Goal: Check status: Check status

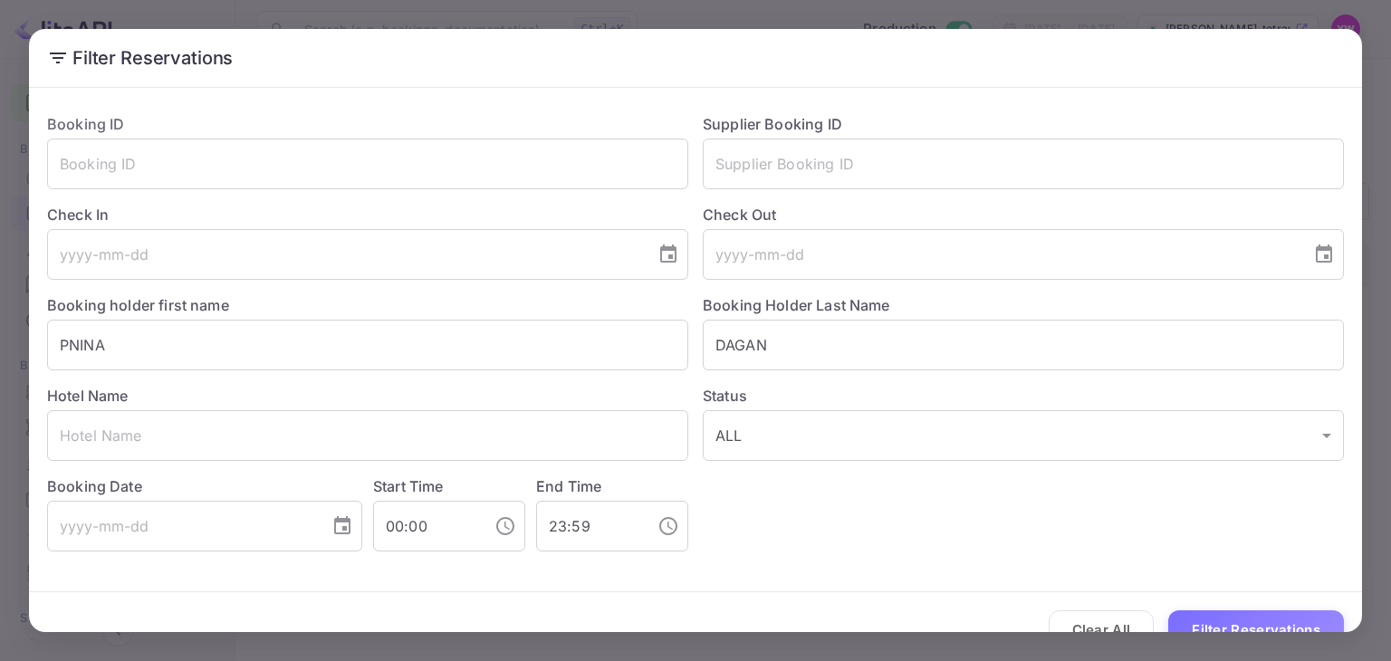
scroll to position [34, 0]
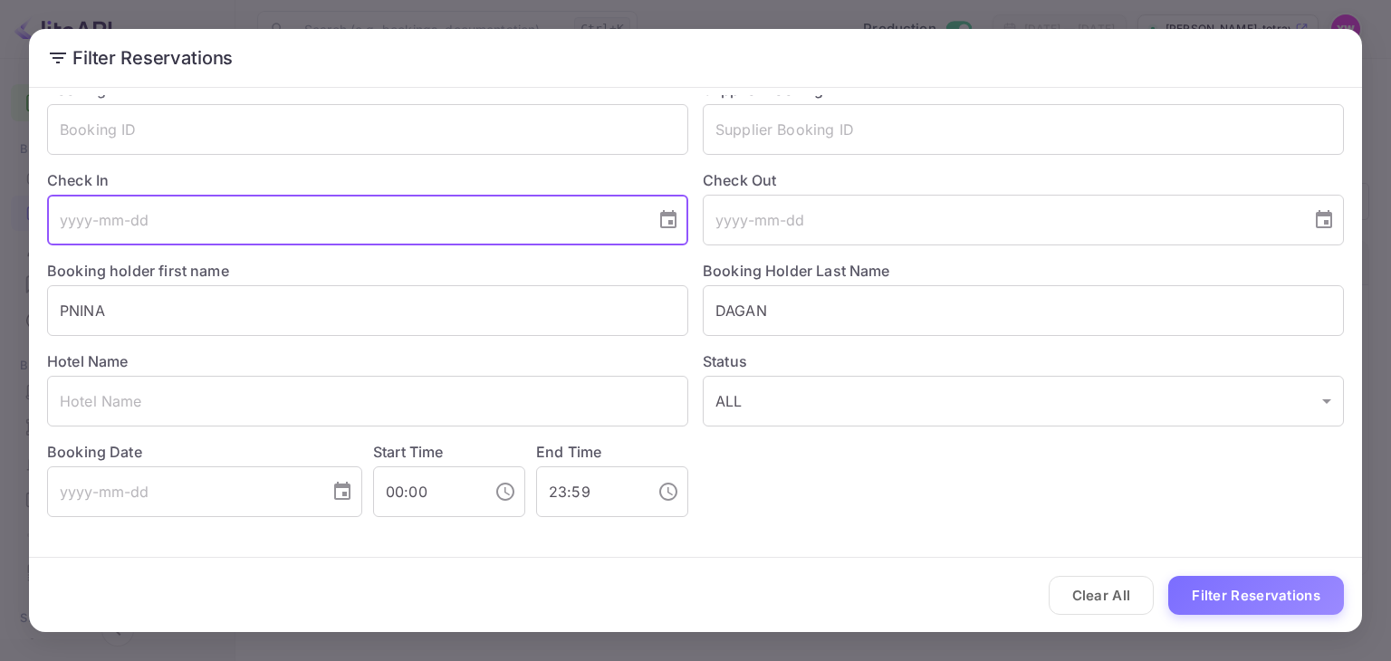
click at [370, 233] on input "tel" at bounding box center [345, 220] width 596 height 51
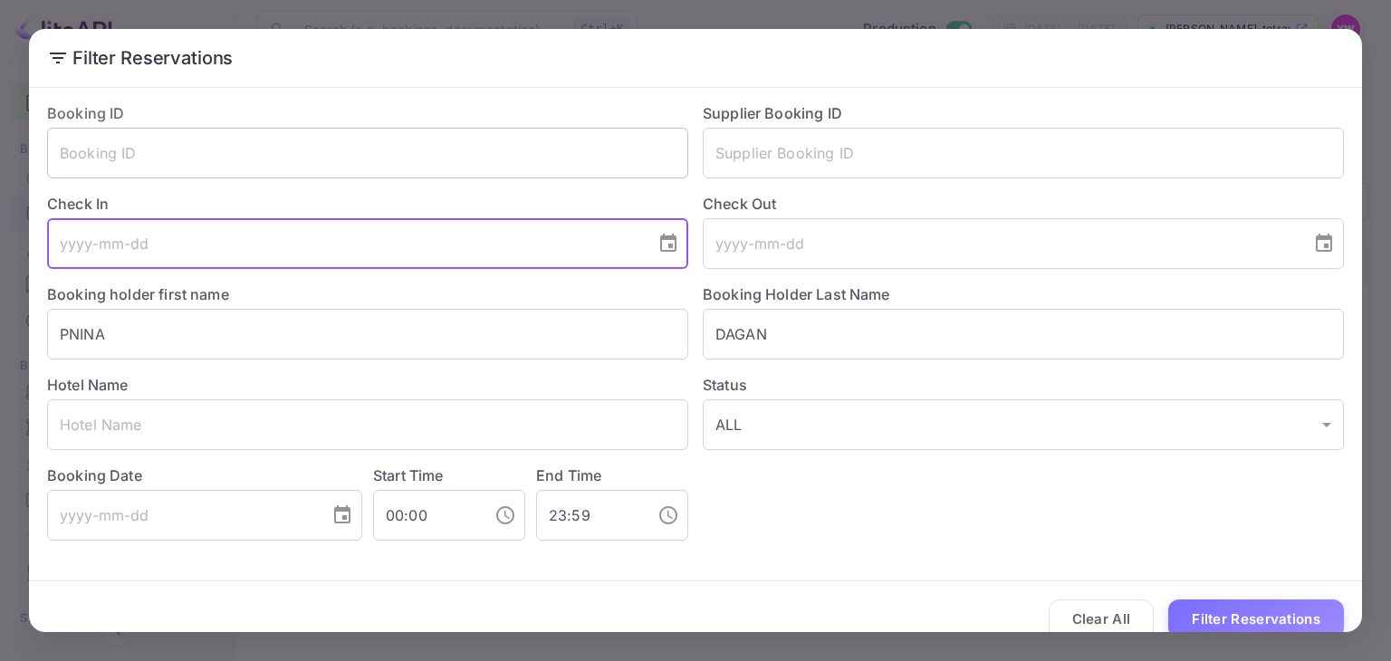
scroll to position [0, 0]
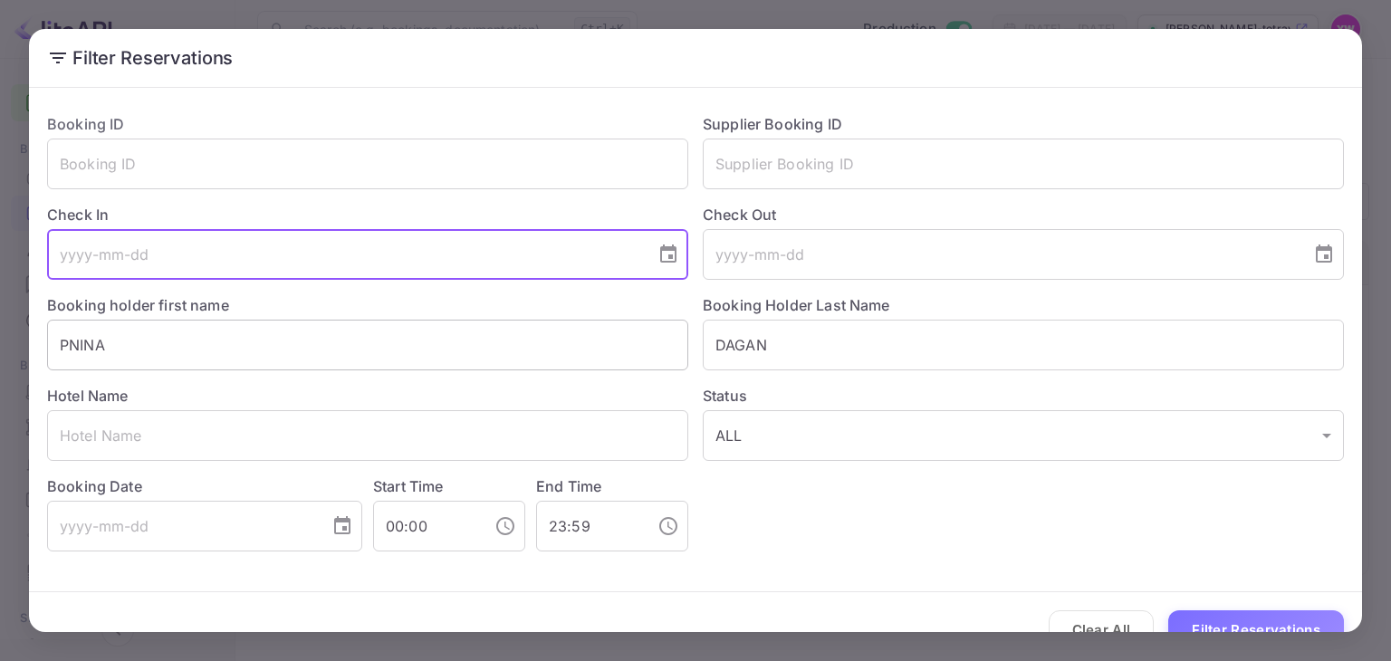
click at [264, 332] on input "PNINA" at bounding box center [367, 345] width 641 height 51
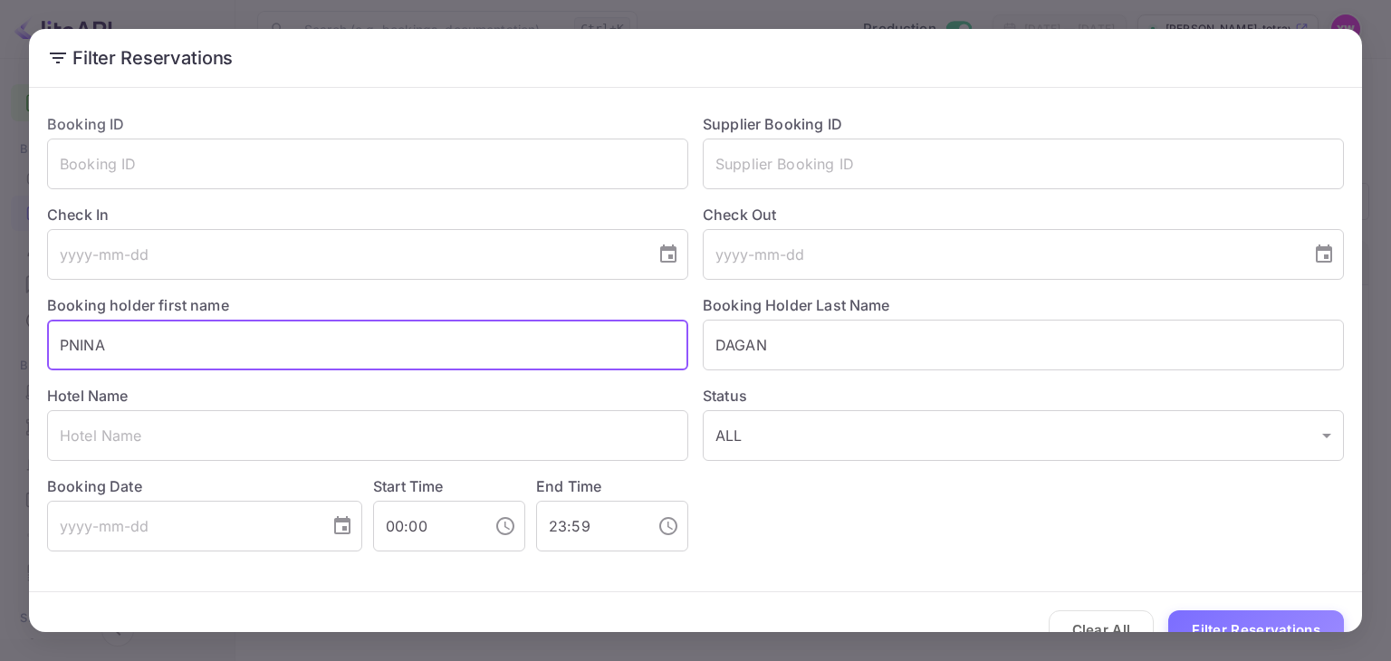
click at [264, 332] on input "PNINA" at bounding box center [367, 345] width 641 height 51
paste input "[PERSON_NAME]"
click at [125, 345] on input "[PERSON_NAME]" at bounding box center [367, 345] width 641 height 51
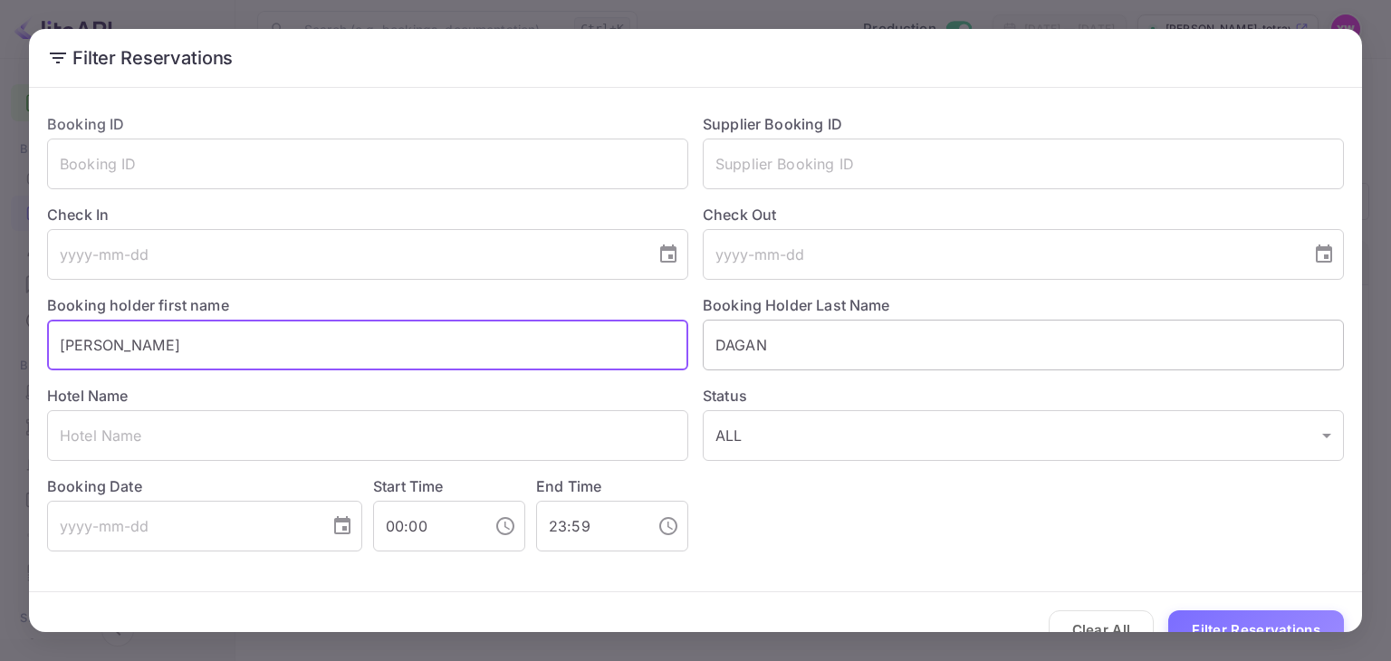
type input "[PERSON_NAME]"
click at [723, 343] on input "DAGAN" at bounding box center [1023, 345] width 641 height 51
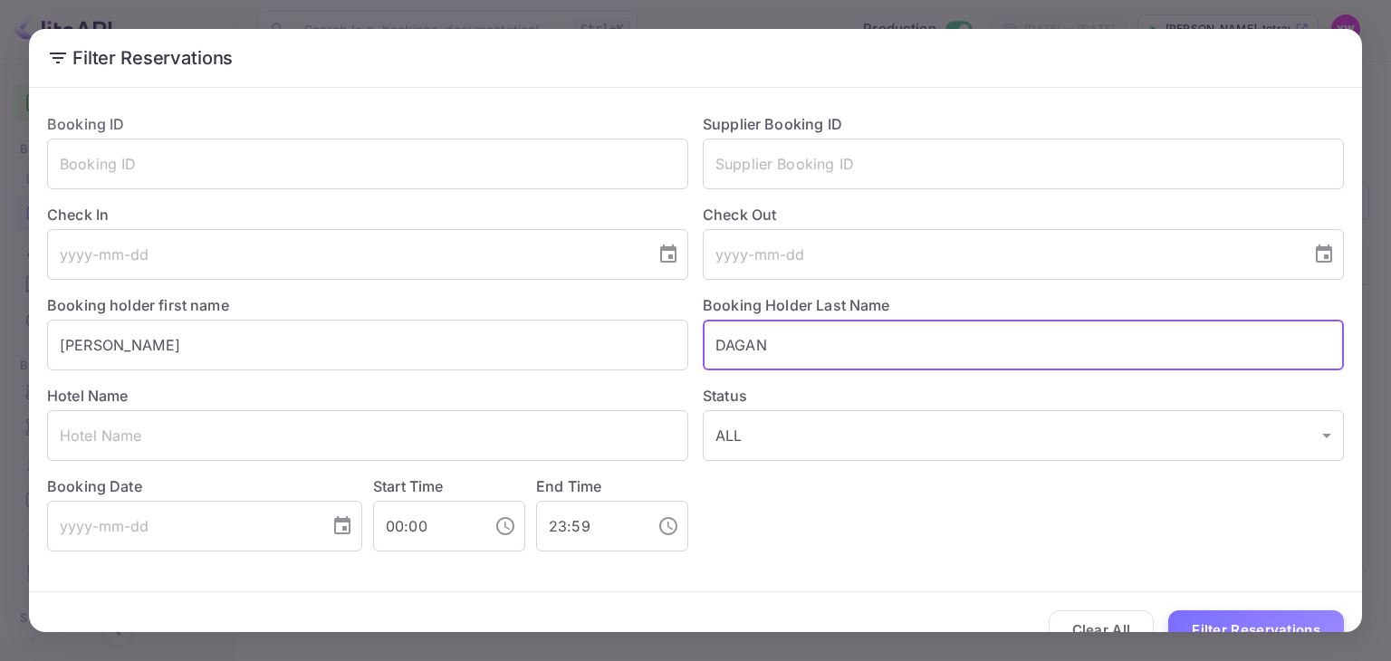
paste input "[PERSON_NAME]"
click at [745, 343] on input "DRONIT YAGENAGAN" at bounding box center [1023, 345] width 641 height 51
type input "YAGENAGAN"
click at [1168, 610] on button "Filter Reservations" at bounding box center [1256, 629] width 176 height 39
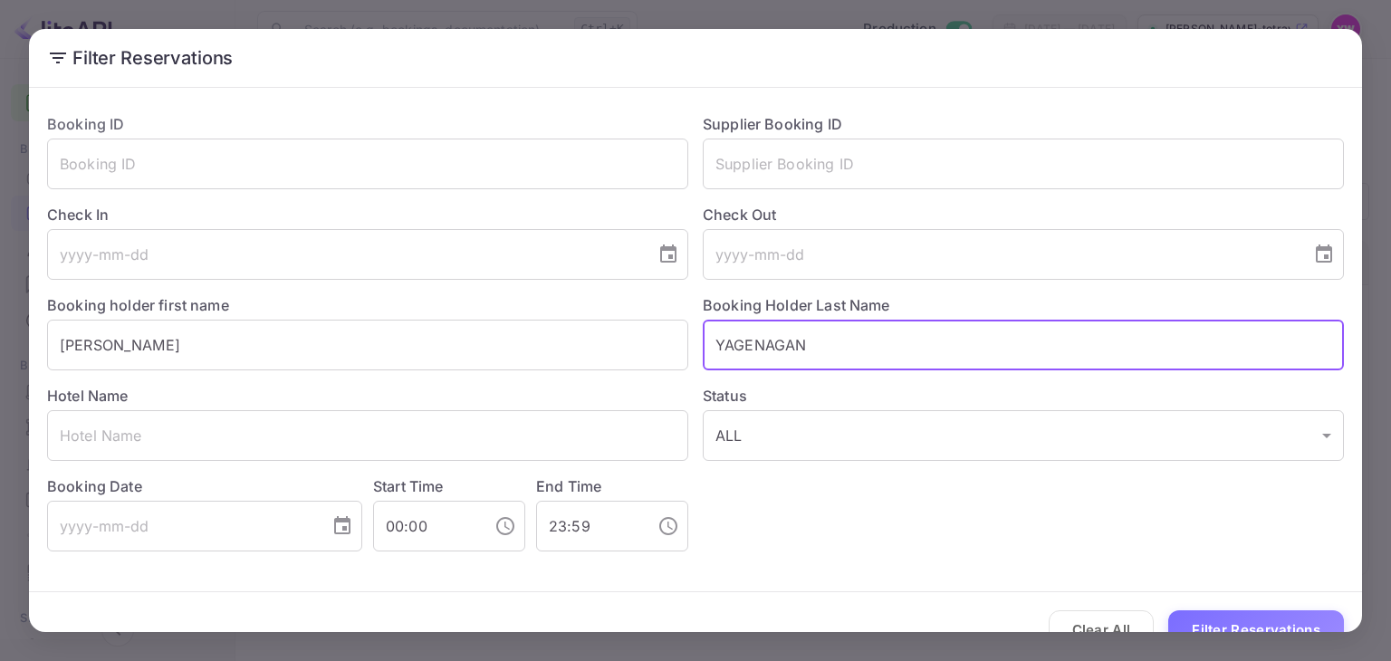
click at [764, 334] on input "YAGENAGAN" at bounding box center [1023, 345] width 641 height 51
click at [764, 335] on input "YAGENAGAN" at bounding box center [1023, 345] width 641 height 51
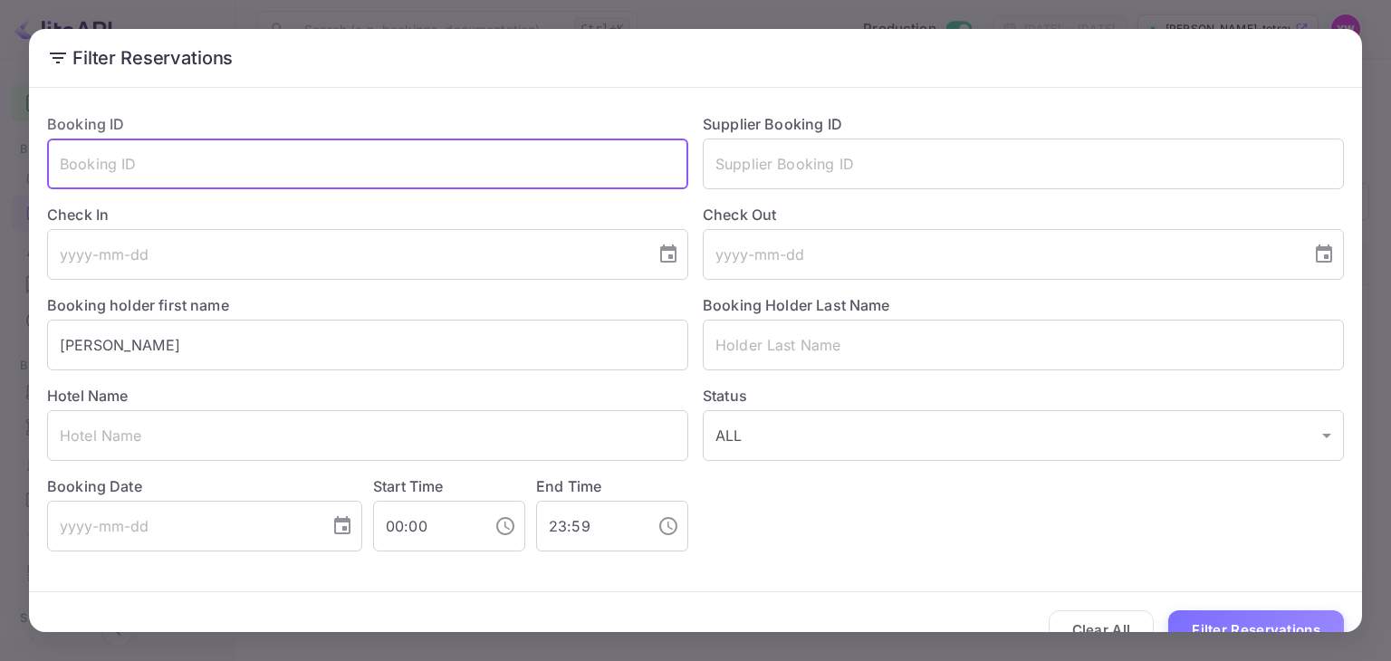
drag, startPoint x: 275, startPoint y: 157, endPoint x: 560, endPoint y: 198, distance: 288.2
click at [277, 158] on input "text" at bounding box center [367, 164] width 641 height 51
click at [183, 157] on input "text" at bounding box center [367, 164] width 641 height 51
click at [787, 354] on input "text" at bounding box center [1023, 345] width 641 height 51
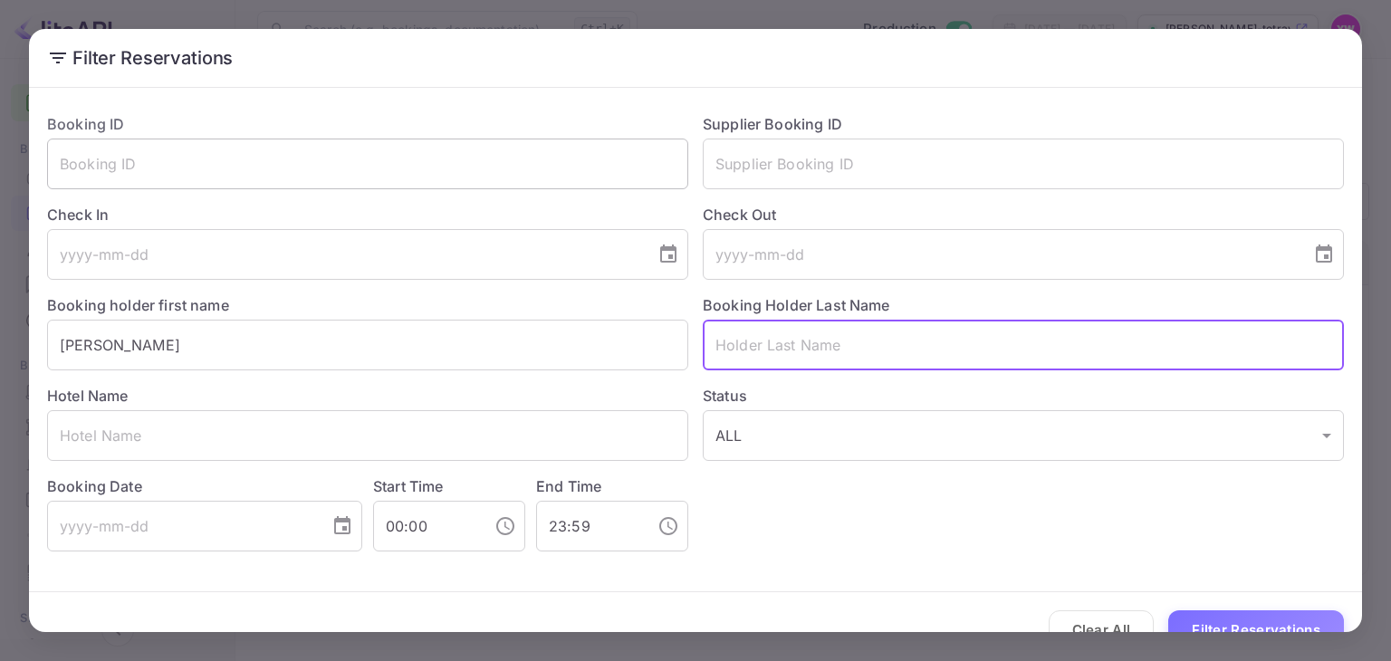
click at [304, 152] on input "text" at bounding box center [367, 164] width 641 height 51
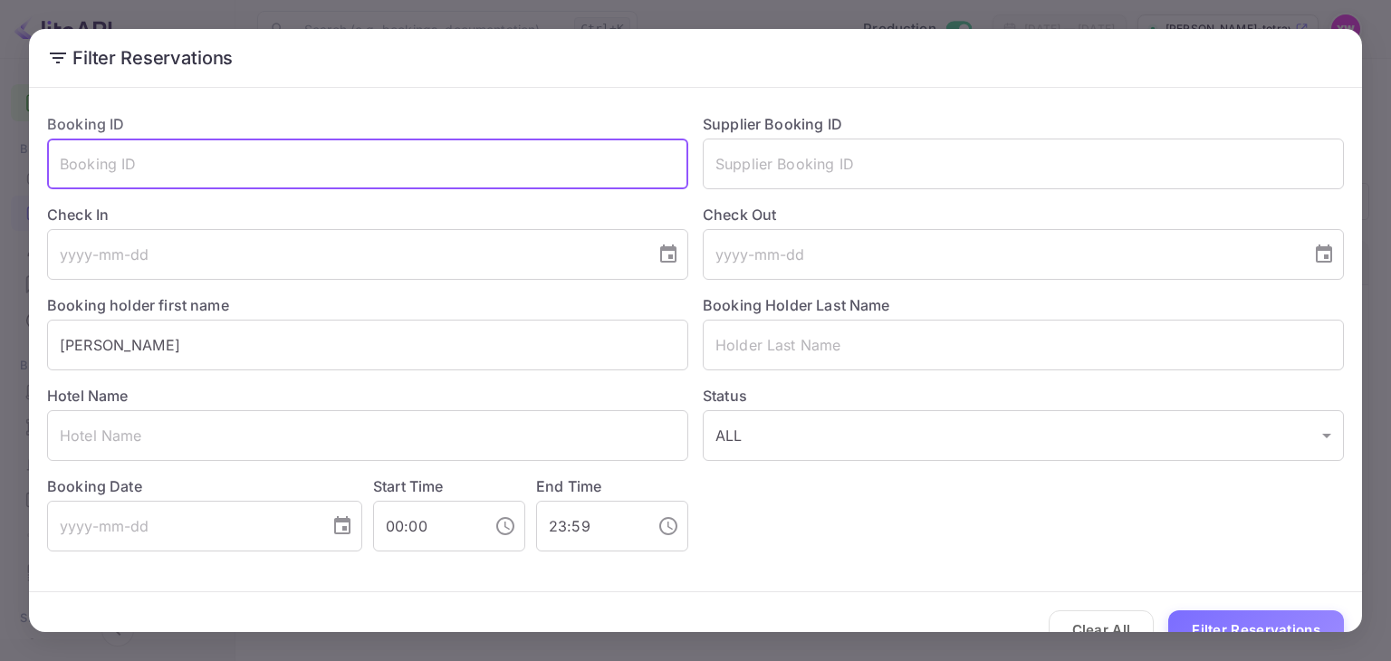
paste input "AmUJRWVAN"
type input "AmUJRWVAN"
click at [1224, 622] on button "Filter Reservations" at bounding box center [1256, 629] width 176 height 39
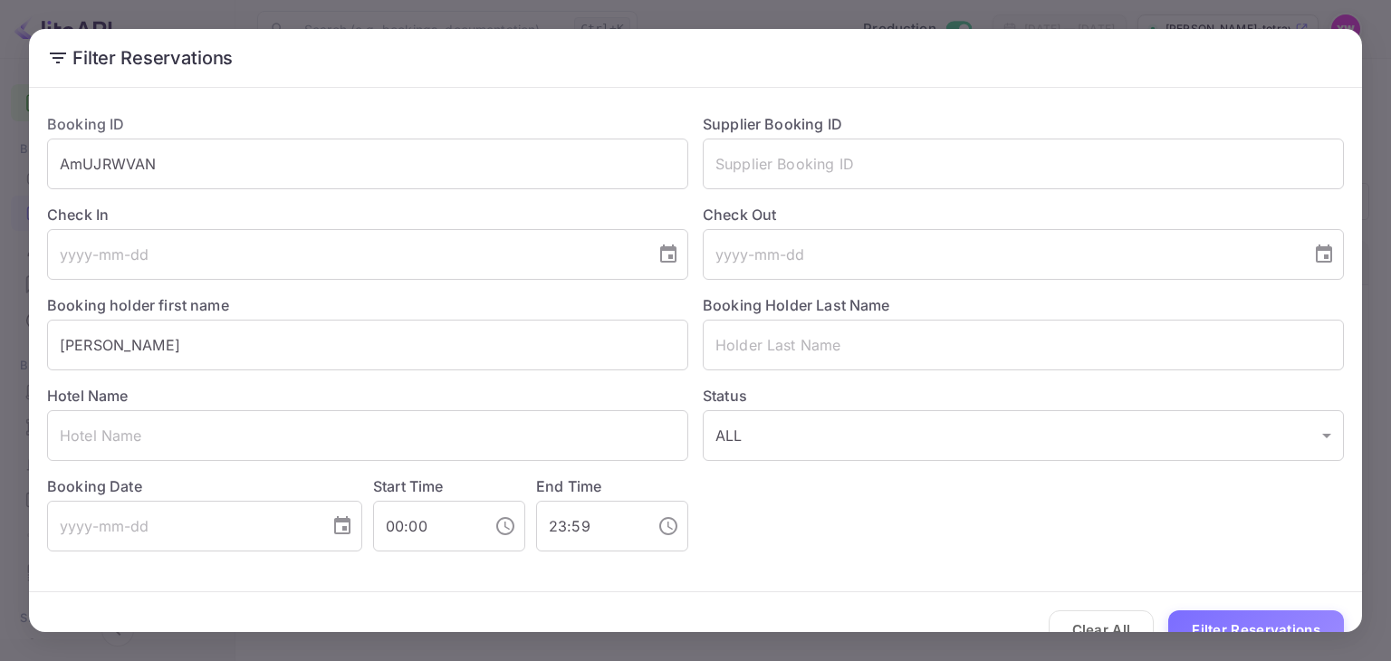
click at [1383, 332] on div "Filter Reservations Booking ID AmUJRWVAN ​ Supplier Booking ID ​ Check In ​ Che…" at bounding box center [695, 330] width 1391 height 661
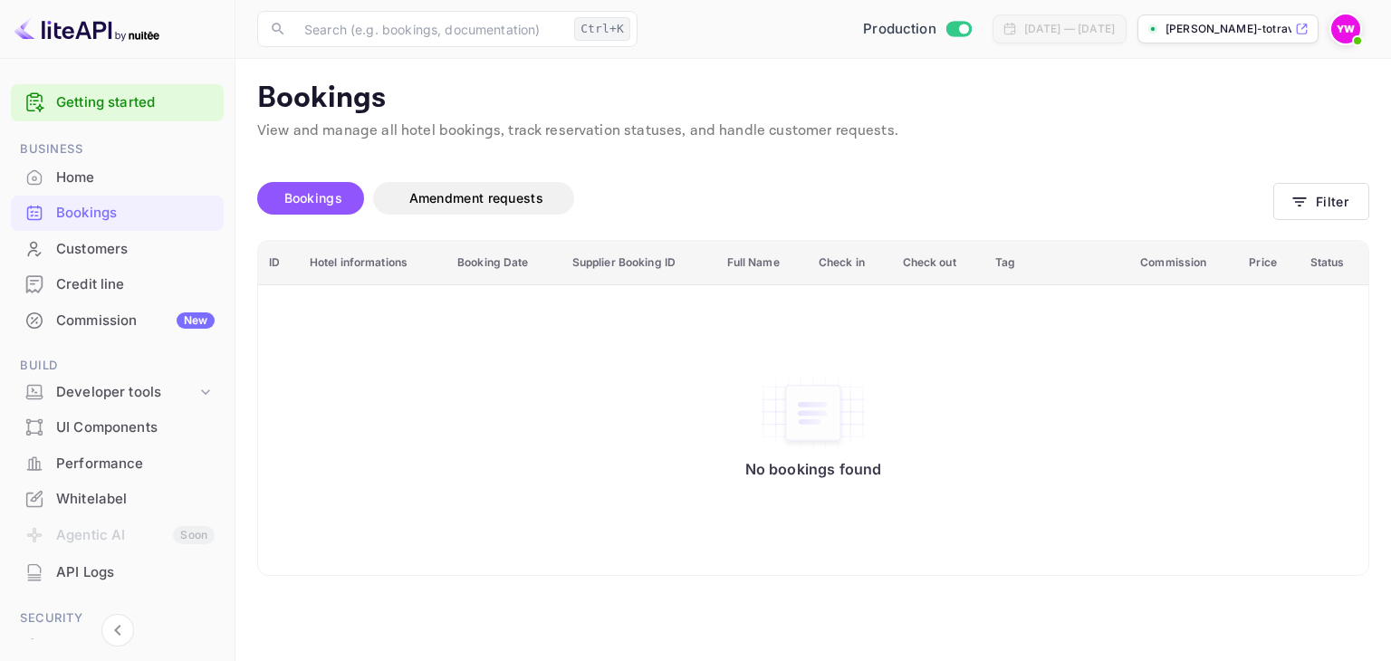
click at [91, 218] on div "Bookings" at bounding box center [135, 213] width 158 height 21
click at [1338, 202] on button "Filter" at bounding box center [1321, 201] width 96 height 37
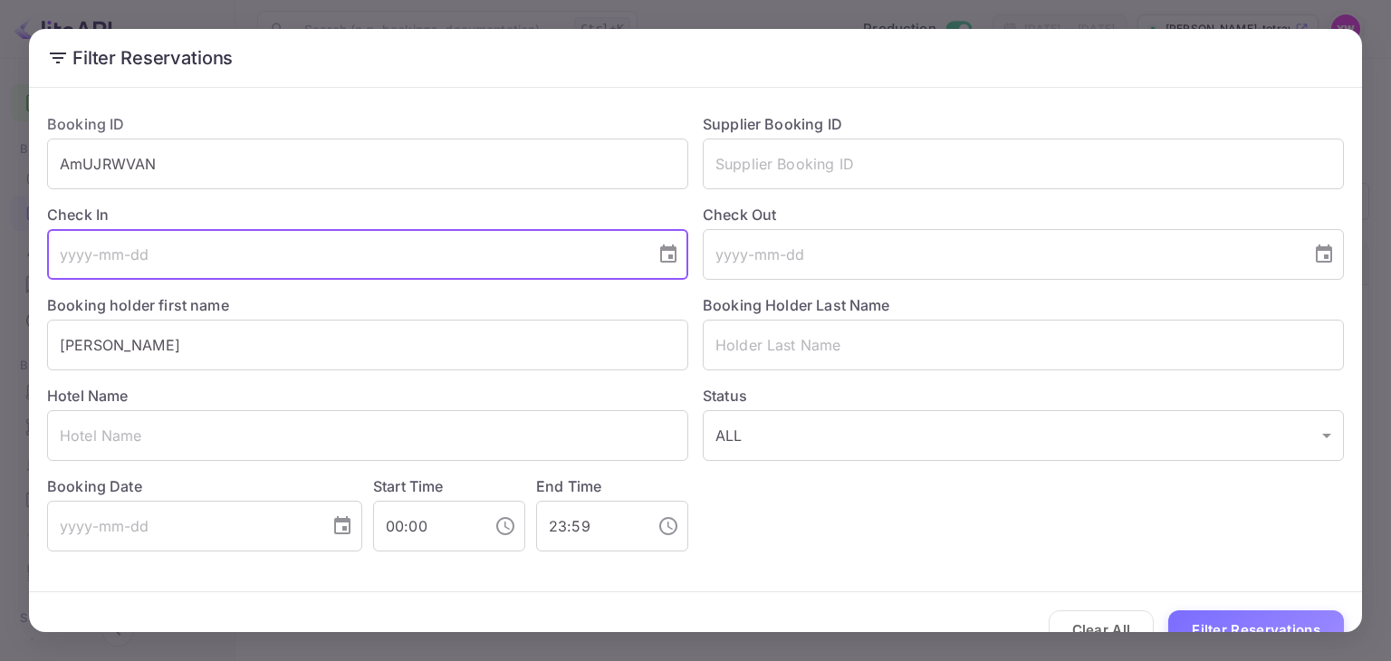
click at [286, 245] on input "tel" at bounding box center [345, 254] width 596 height 51
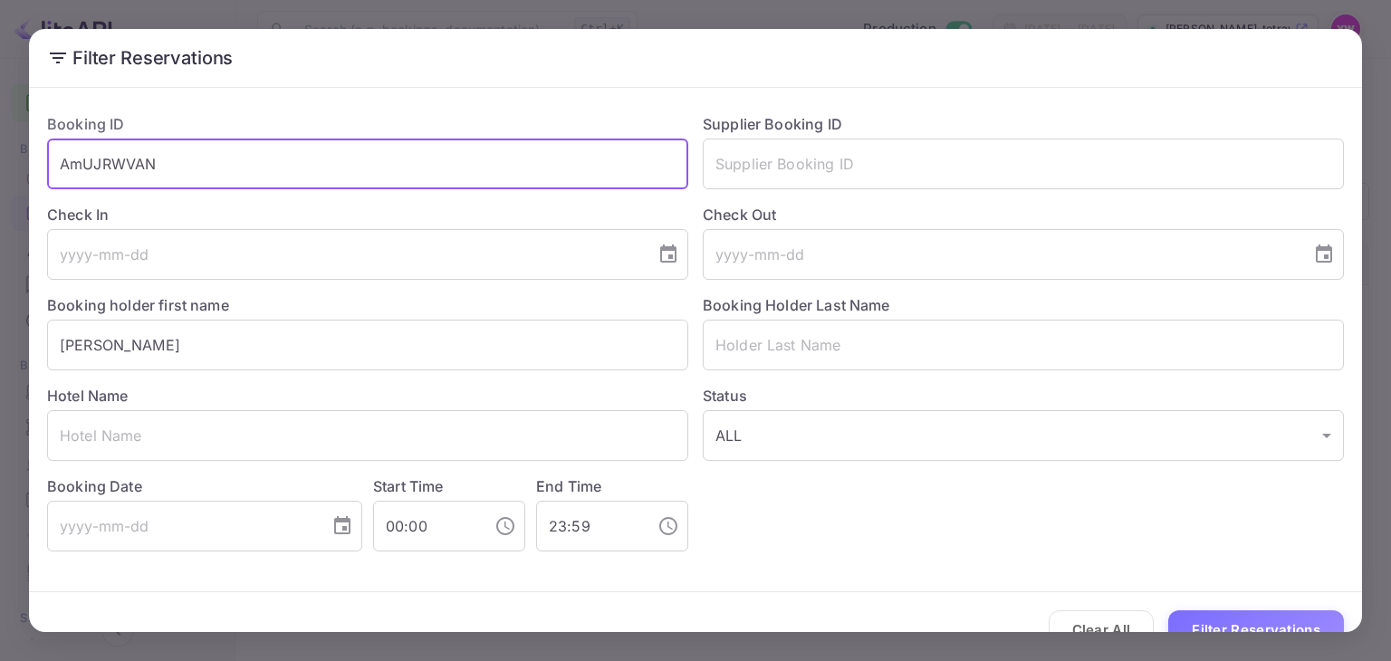
click at [279, 168] on input "AmUJRWVAN" at bounding box center [367, 164] width 641 height 51
click at [279, 170] on input "AmUJRWVAN" at bounding box center [367, 164] width 641 height 51
click at [1168, 610] on button "Filter Reservations" at bounding box center [1256, 629] width 176 height 39
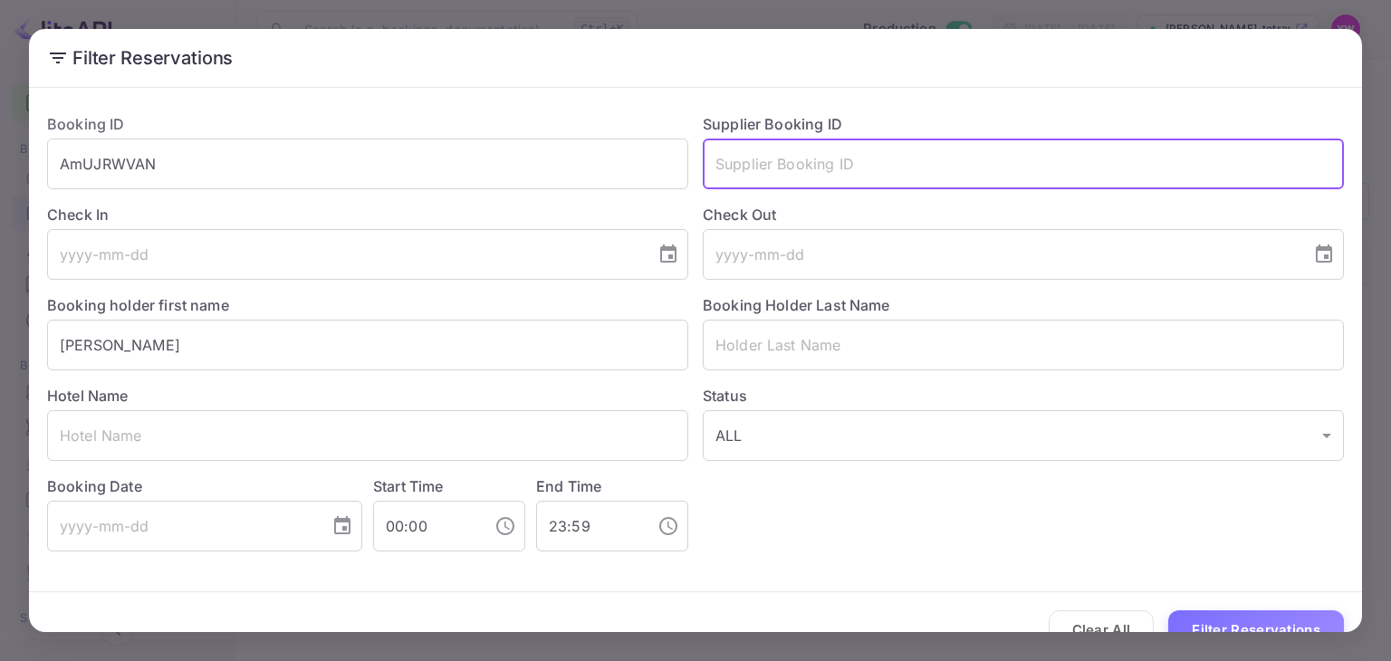
paste input "AmUJRWVAN"
type input "AmUJRWVAN"
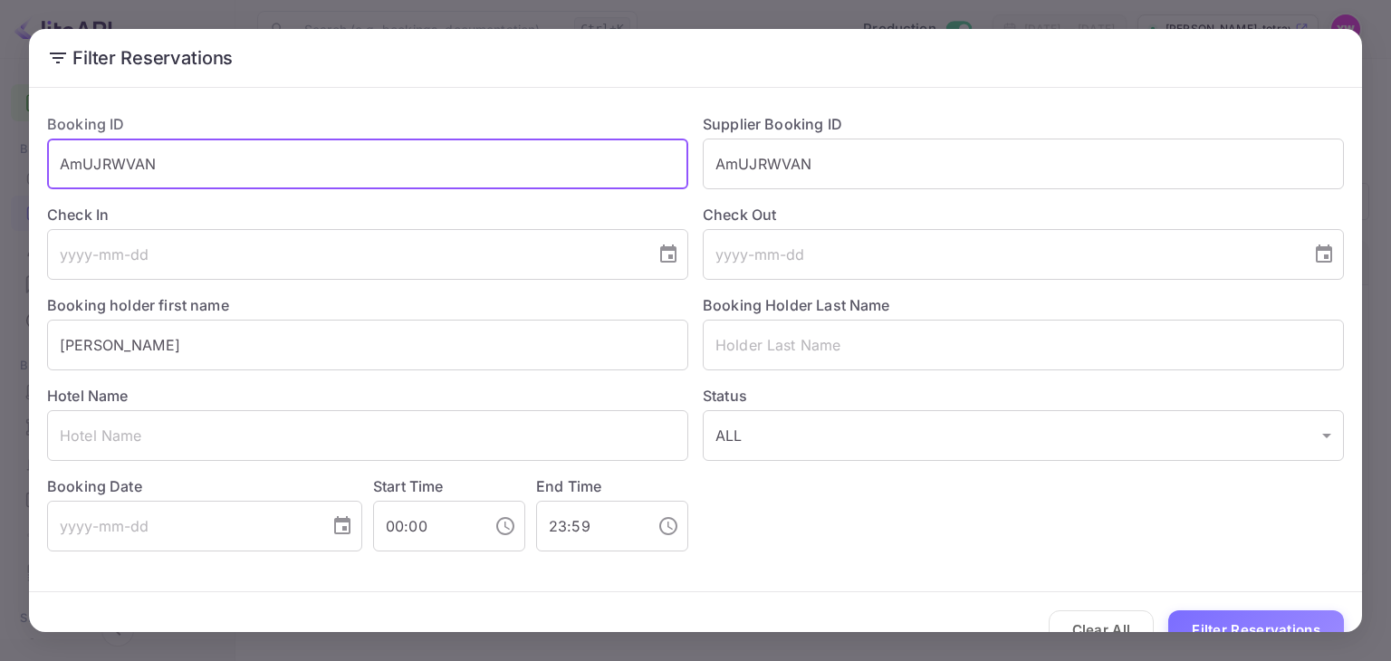
drag, startPoint x: 398, startPoint y: 158, endPoint x: 0, endPoint y: 158, distance: 398.4
click at [0, 158] on div "Filter Reservations Booking ID AmUJRWVAN ​ Supplier Booking ID AmUJRWVAN ​ Chec…" at bounding box center [695, 330] width 1391 height 661
click at [1168, 610] on button "Filter Reservations" at bounding box center [1256, 629] width 176 height 39
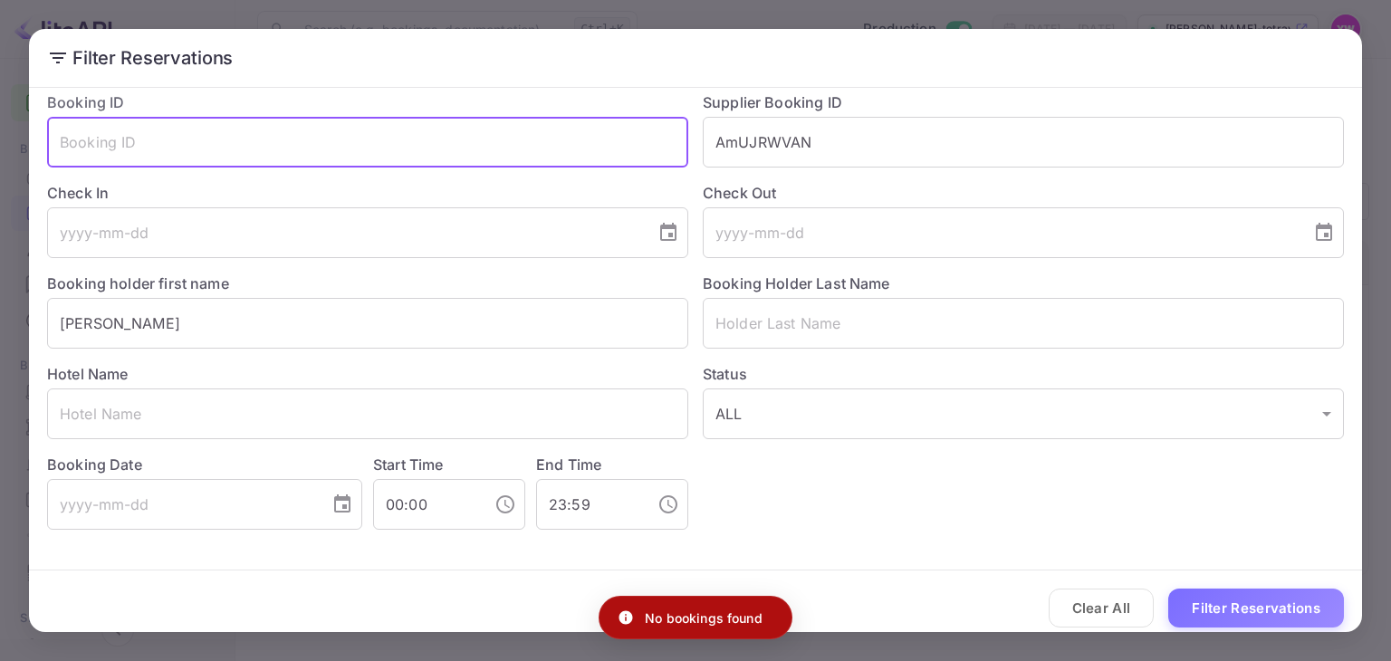
scroll to position [34, 0]
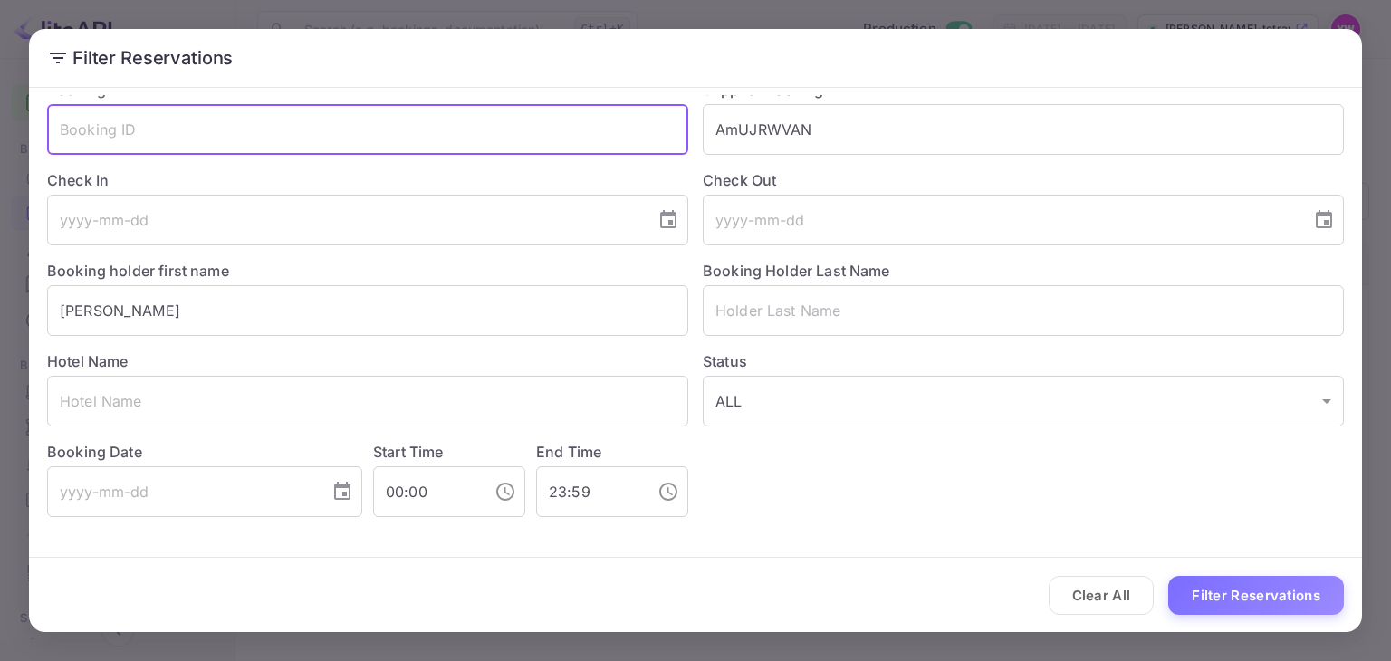
drag, startPoint x: 129, startPoint y: 323, endPoint x: 0, endPoint y: 329, distance: 129.6
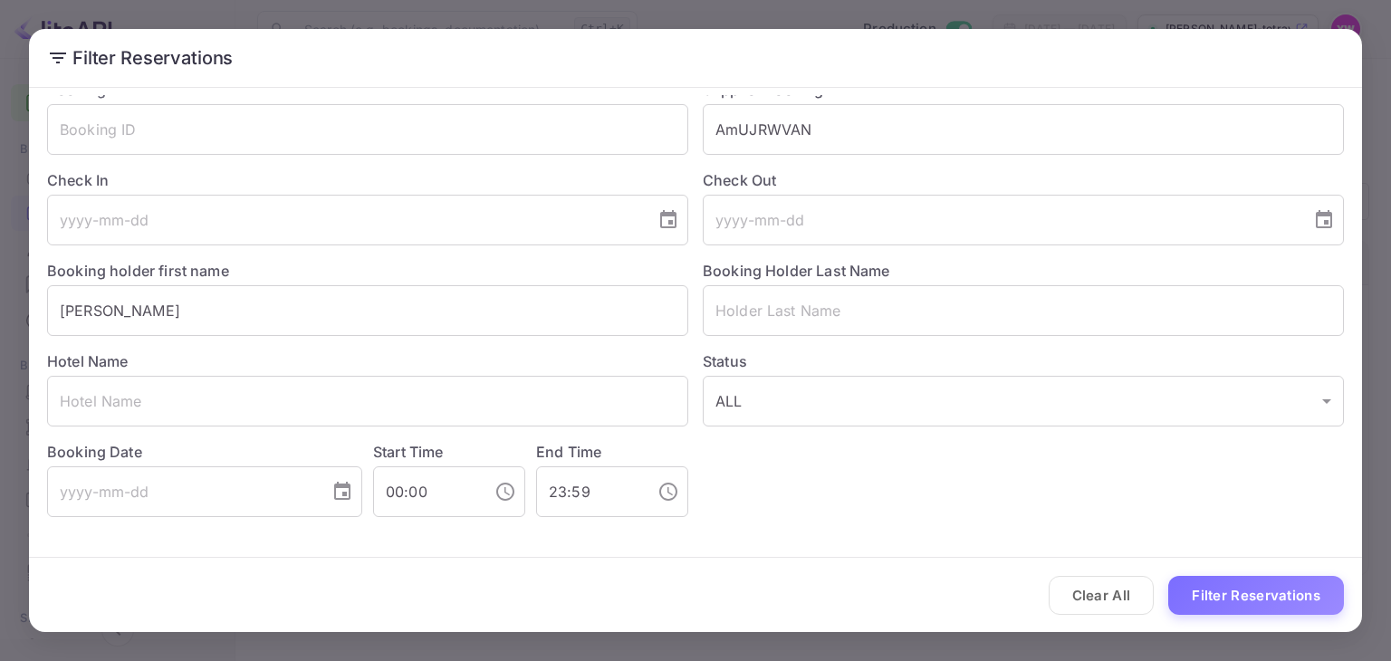
drag, startPoint x: 0, startPoint y: 329, endPoint x: 895, endPoint y: 520, distance: 914.8
click at [895, 520] on div "Booking ID ​ Supplier Booking ID AmUJRWVAN ​ Check In ​ Check Out ​ Booking hol…" at bounding box center [695, 298] width 1333 height 474
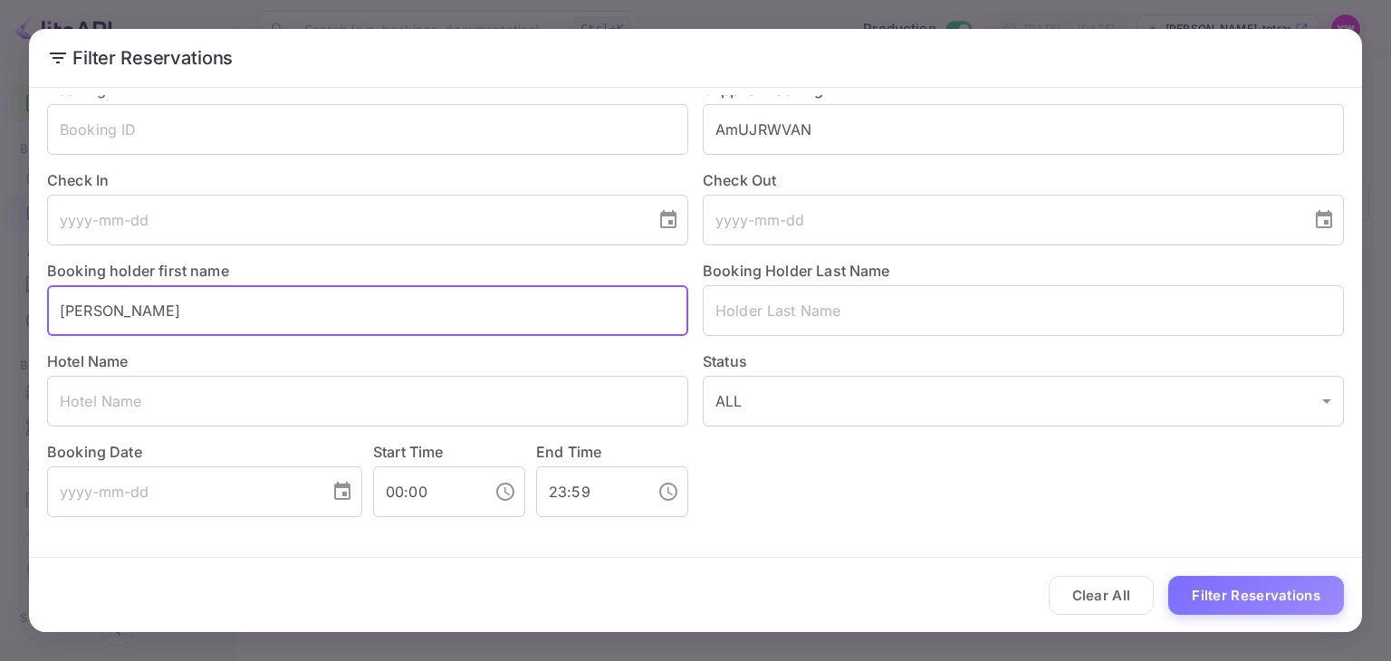
click at [518, 306] on input "[PERSON_NAME]" at bounding box center [367, 310] width 641 height 51
click at [517, 306] on input "[PERSON_NAME]" at bounding box center [367, 310] width 641 height 51
click at [1168, 576] on button "Filter Reservations" at bounding box center [1256, 595] width 176 height 39
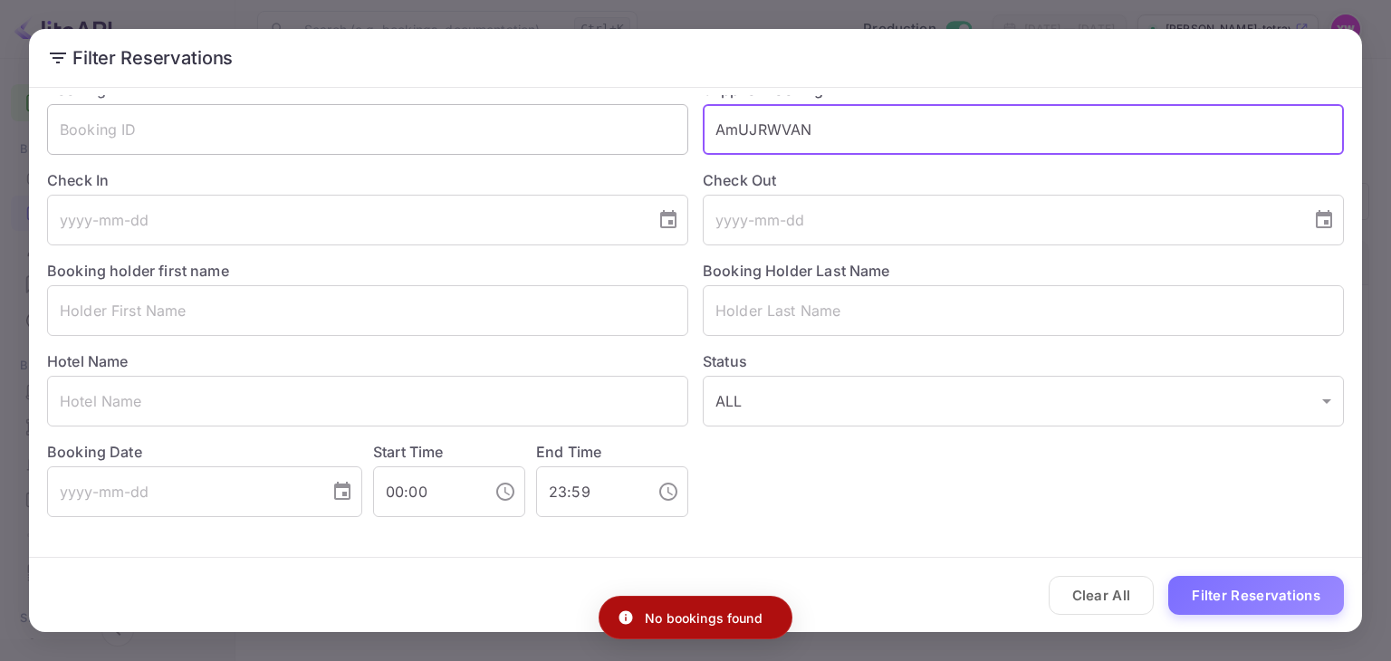
drag, startPoint x: 833, startPoint y: 139, endPoint x: 548, endPoint y: 152, distance: 285.5
click at [548, 152] on div "Booking ID ​ Supplier Booking ID AmUJRWVAN ​ Check In ​ Check Out ​ Booking hol…" at bounding box center [688, 290] width 1311 height 453
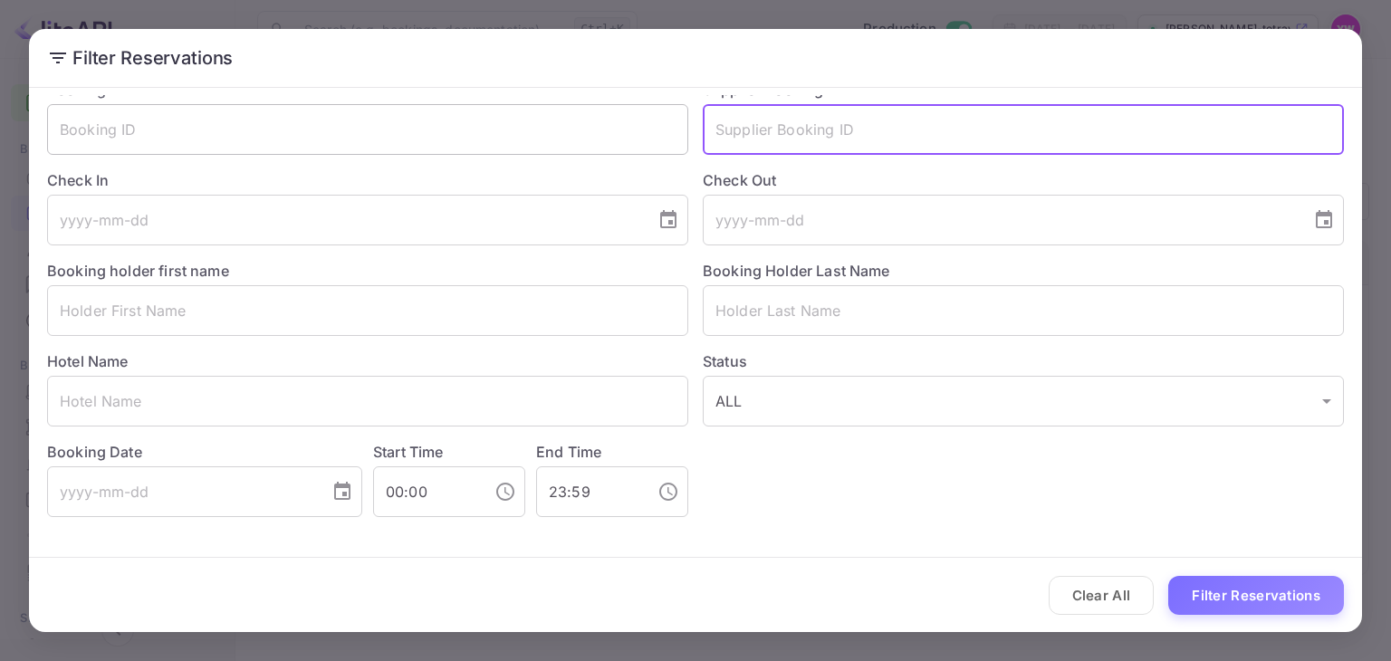
click at [503, 135] on input "text" at bounding box center [367, 129] width 641 height 51
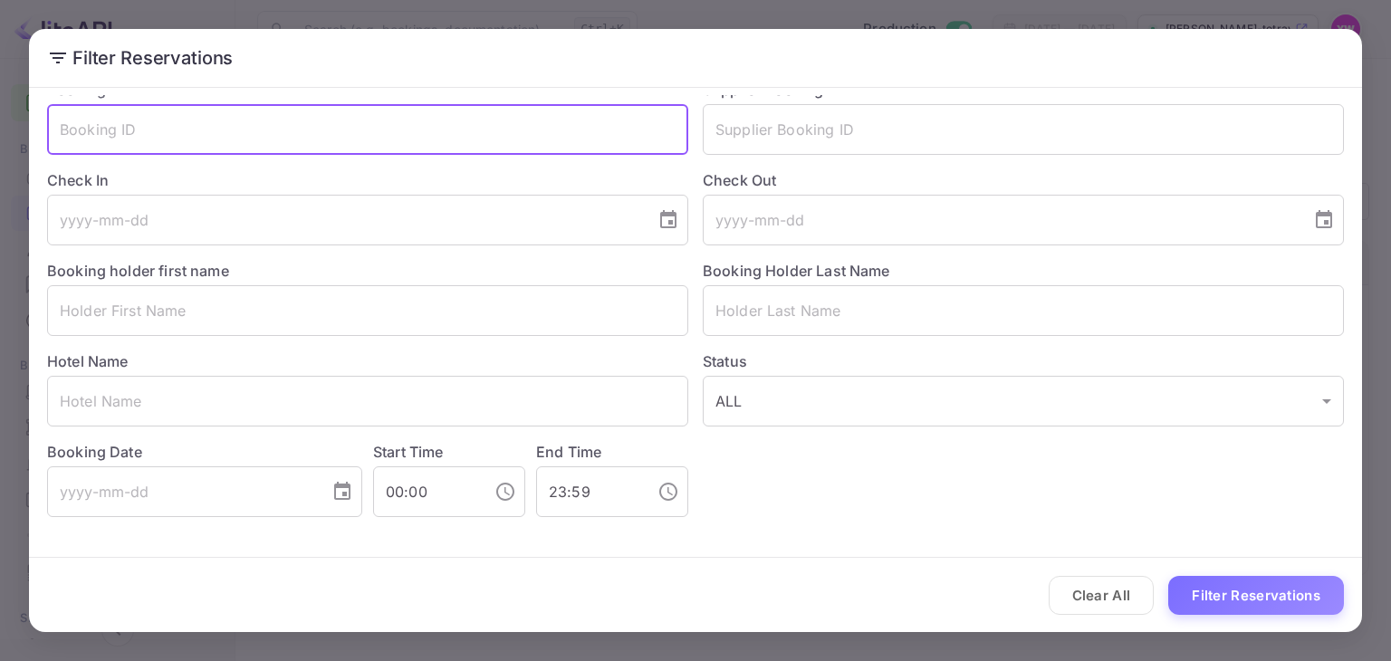
paste input "AmUJRWVAN"
type input "AmUJRWVAN"
click at [1168, 576] on button "Filter Reservations" at bounding box center [1256, 595] width 176 height 39
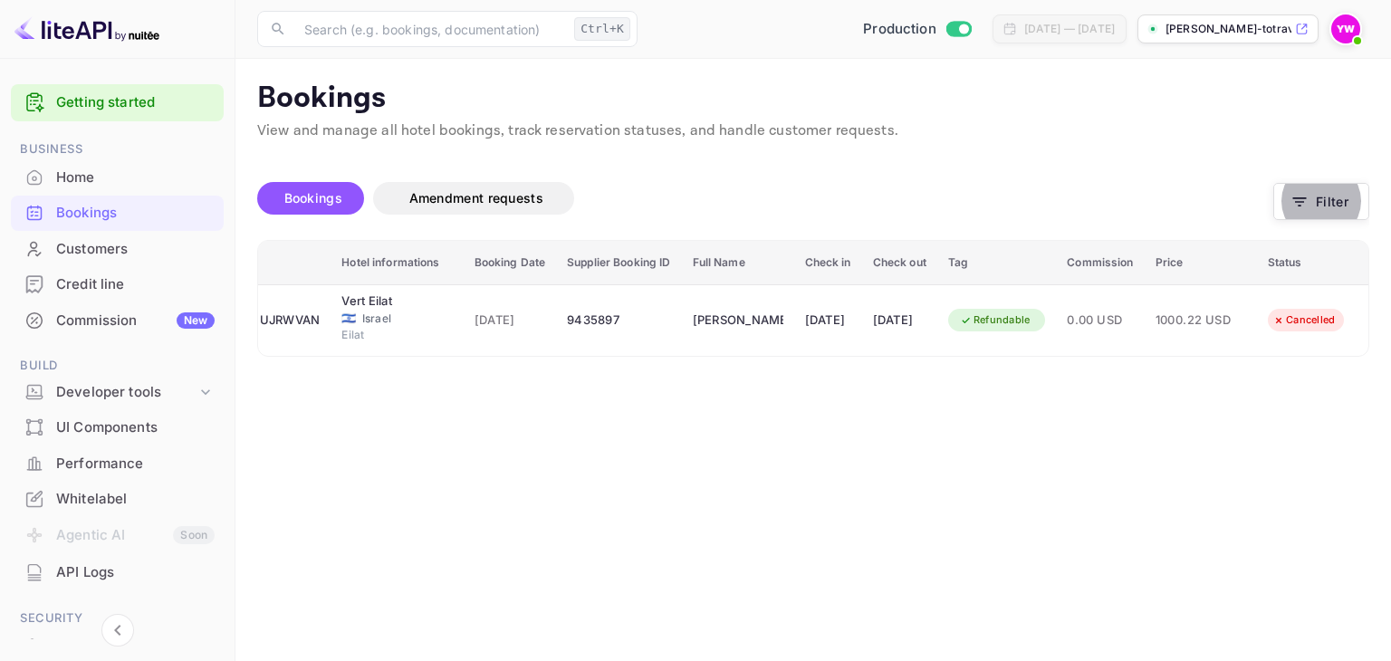
scroll to position [0, 72]
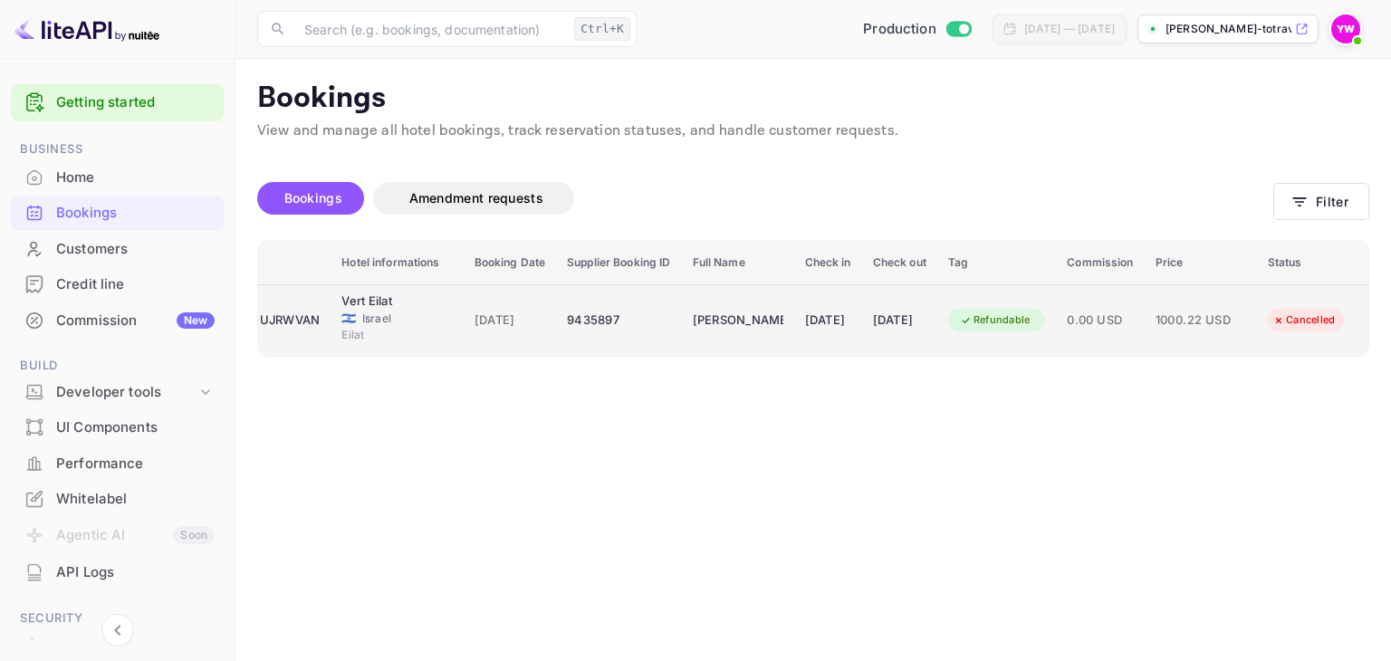
click at [1318, 330] on div "Cancelled" at bounding box center [1303, 320] width 86 height 23
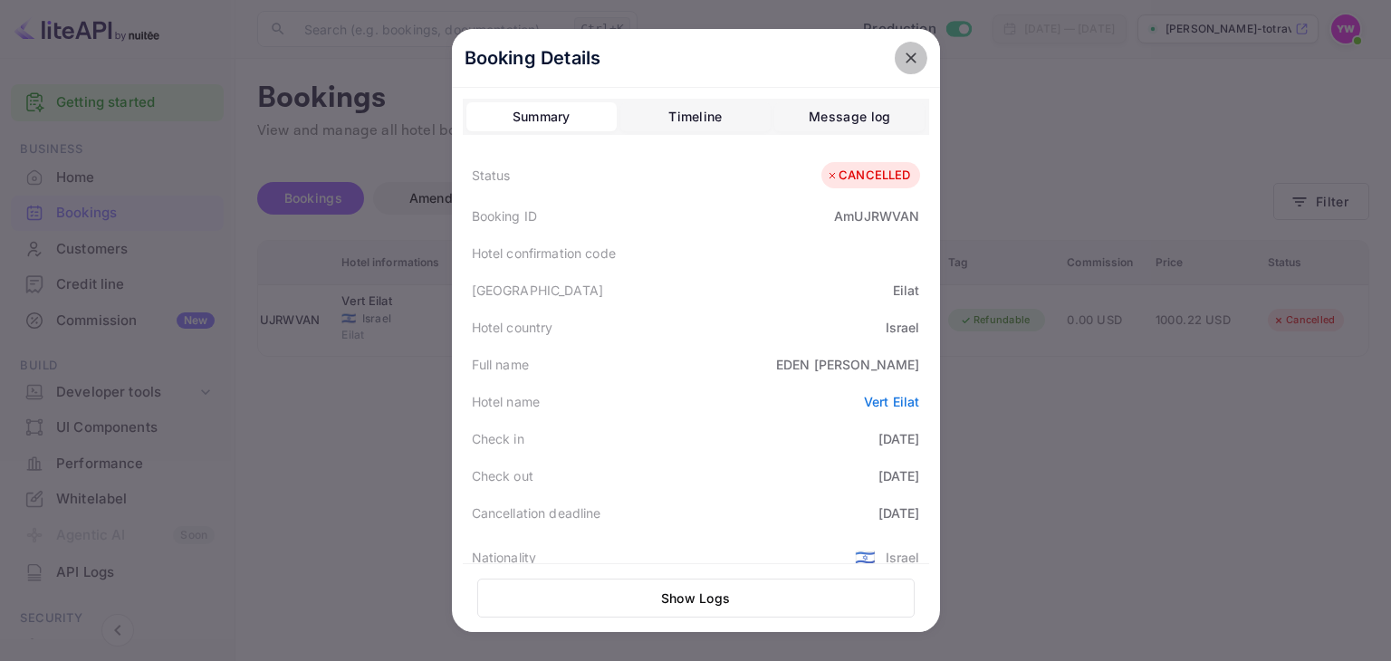
click at [906, 59] on icon "close" at bounding box center [911, 58] width 18 height 18
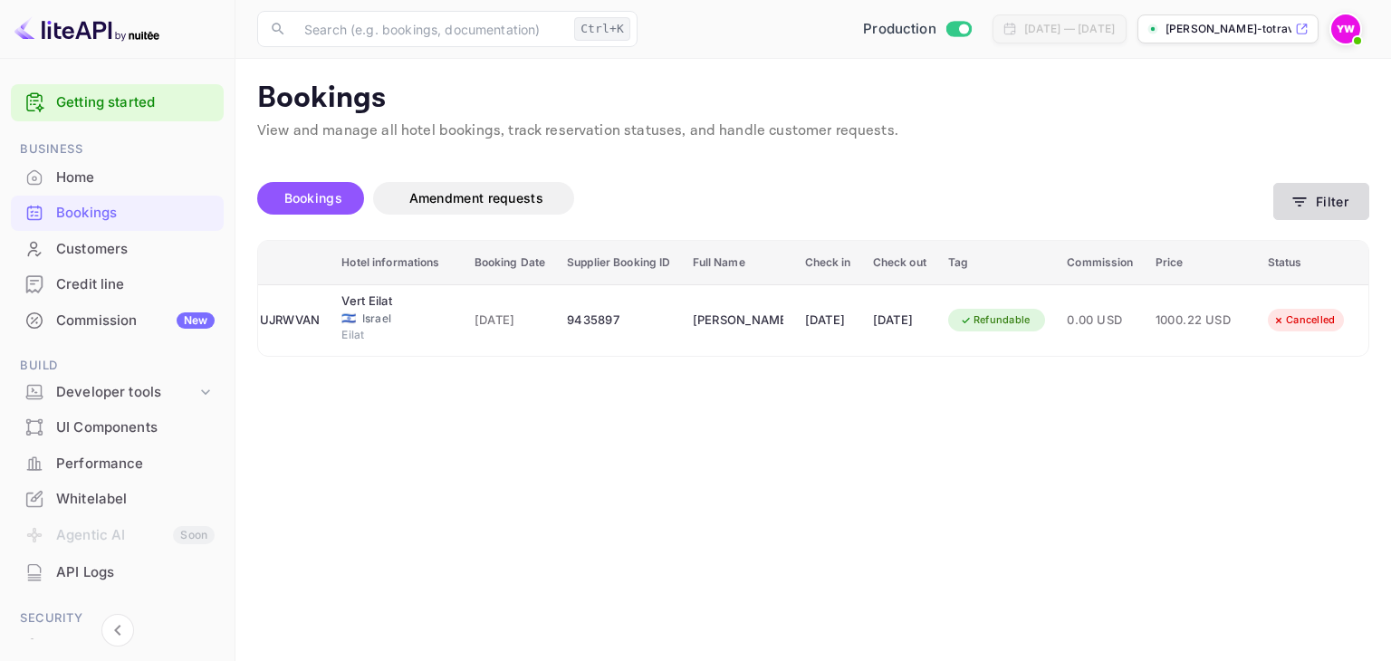
click at [1309, 199] on button "Filter" at bounding box center [1321, 201] width 96 height 37
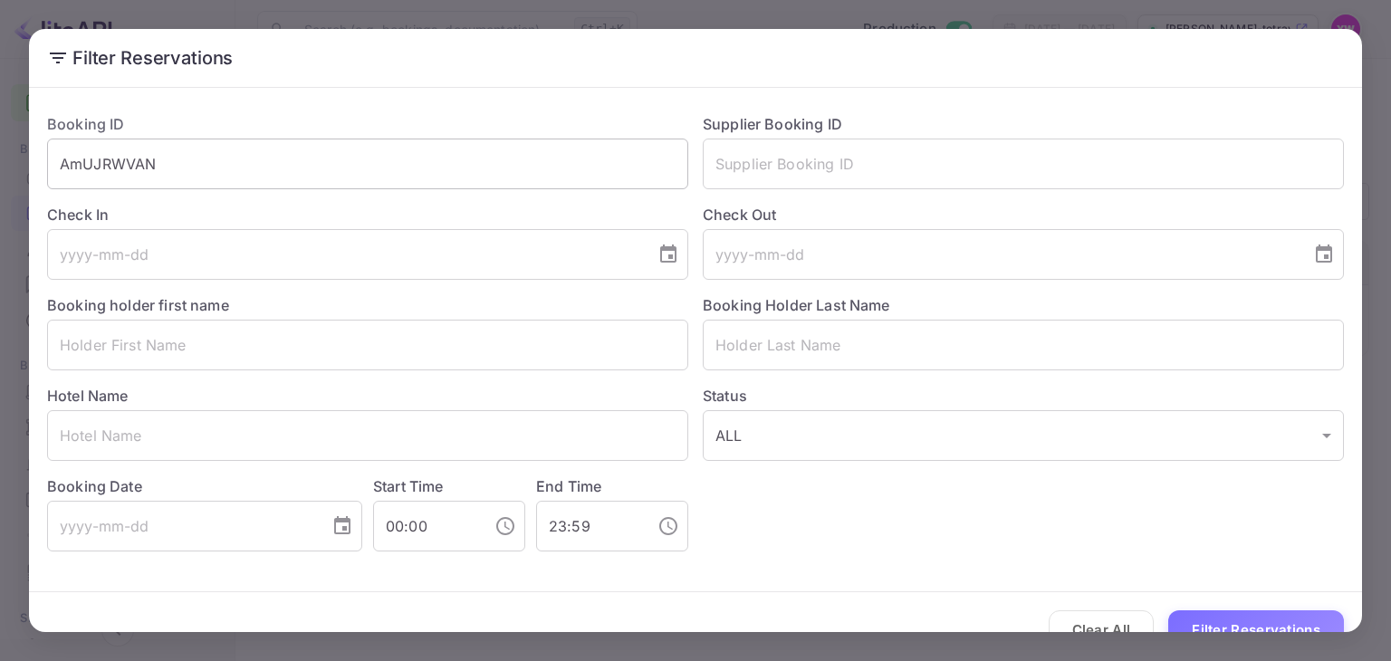
click at [332, 162] on input "AmUJRWVAN" at bounding box center [367, 164] width 641 height 51
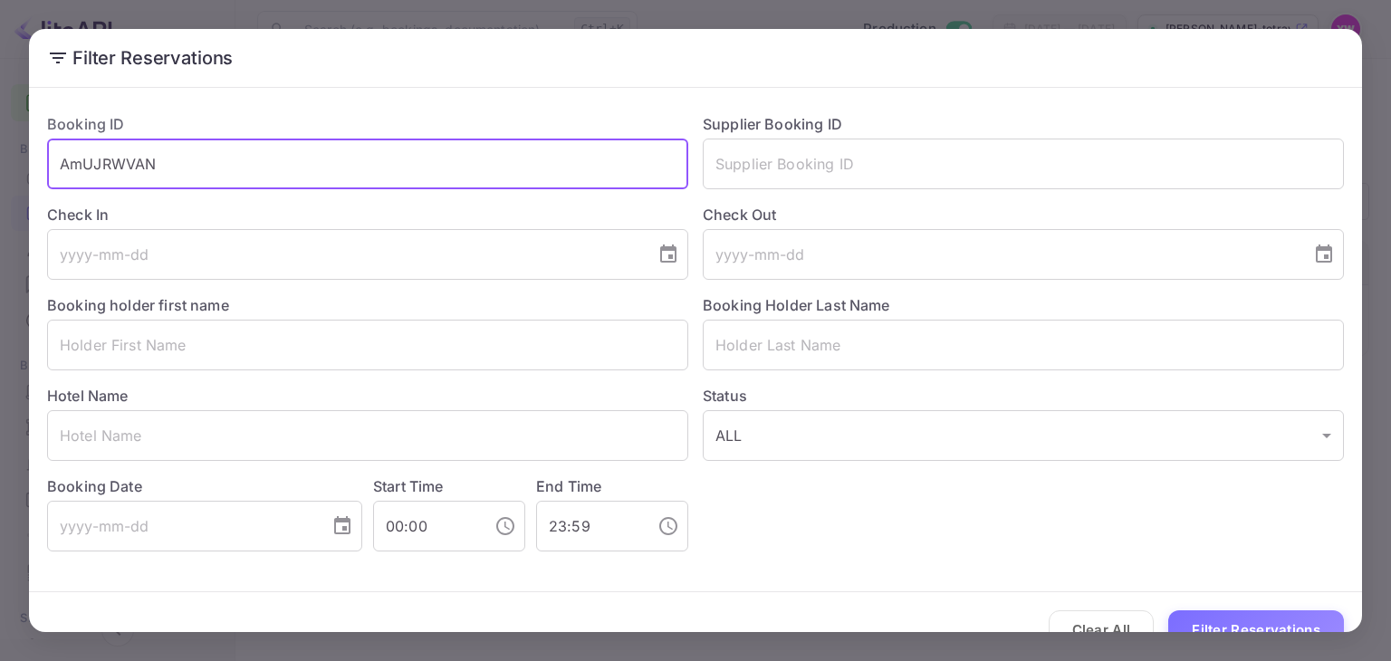
click at [332, 162] on input "AmUJRWVAN" at bounding box center [367, 164] width 641 height 51
paste input "m9QVdkf5S"
type input "m9QVdkf5S"
click at [1168, 610] on button "Filter Reservations" at bounding box center [1256, 629] width 176 height 39
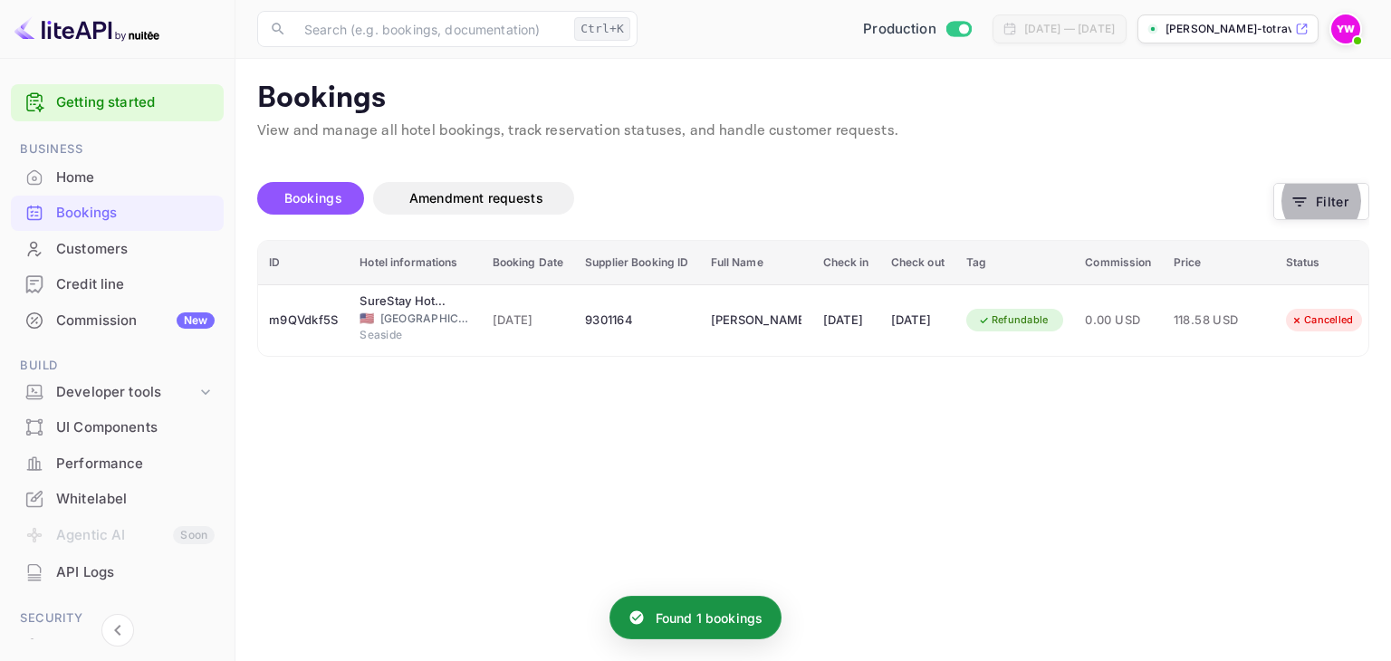
scroll to position [0, 67]
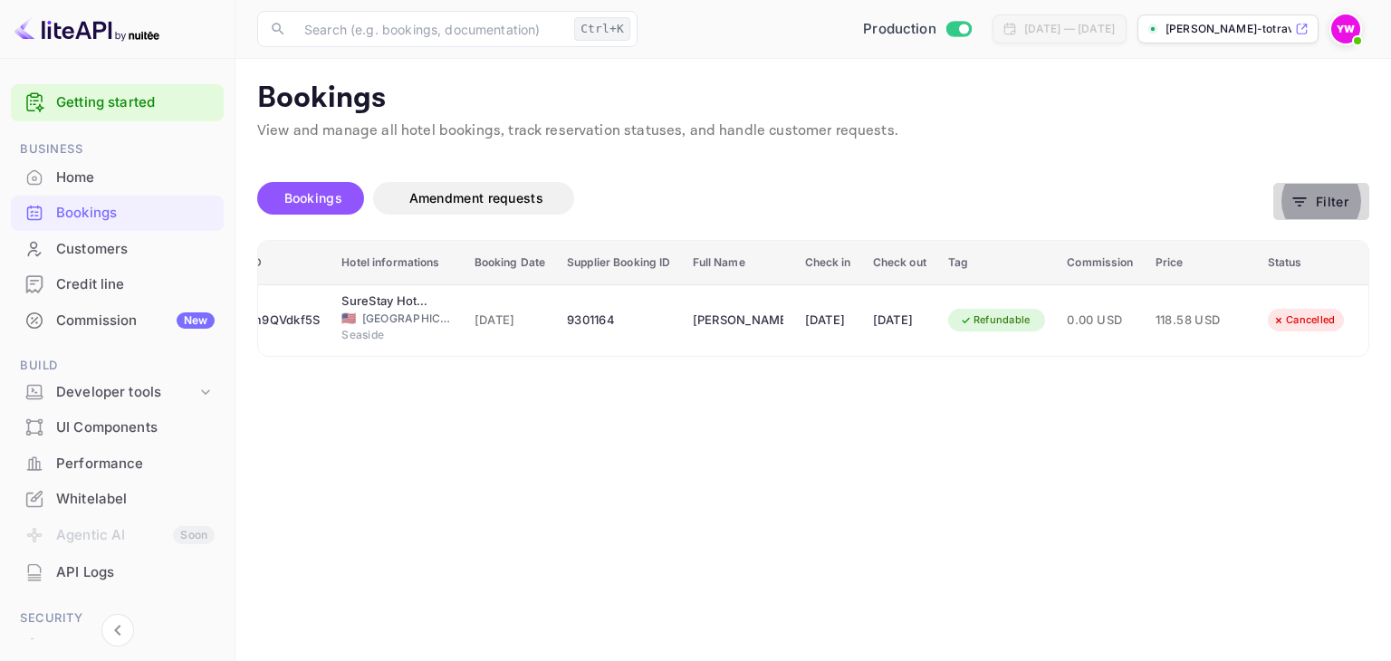
click at [1336, 204] on button "Filter" at bounding box center [1321, 201] width 96 height 37
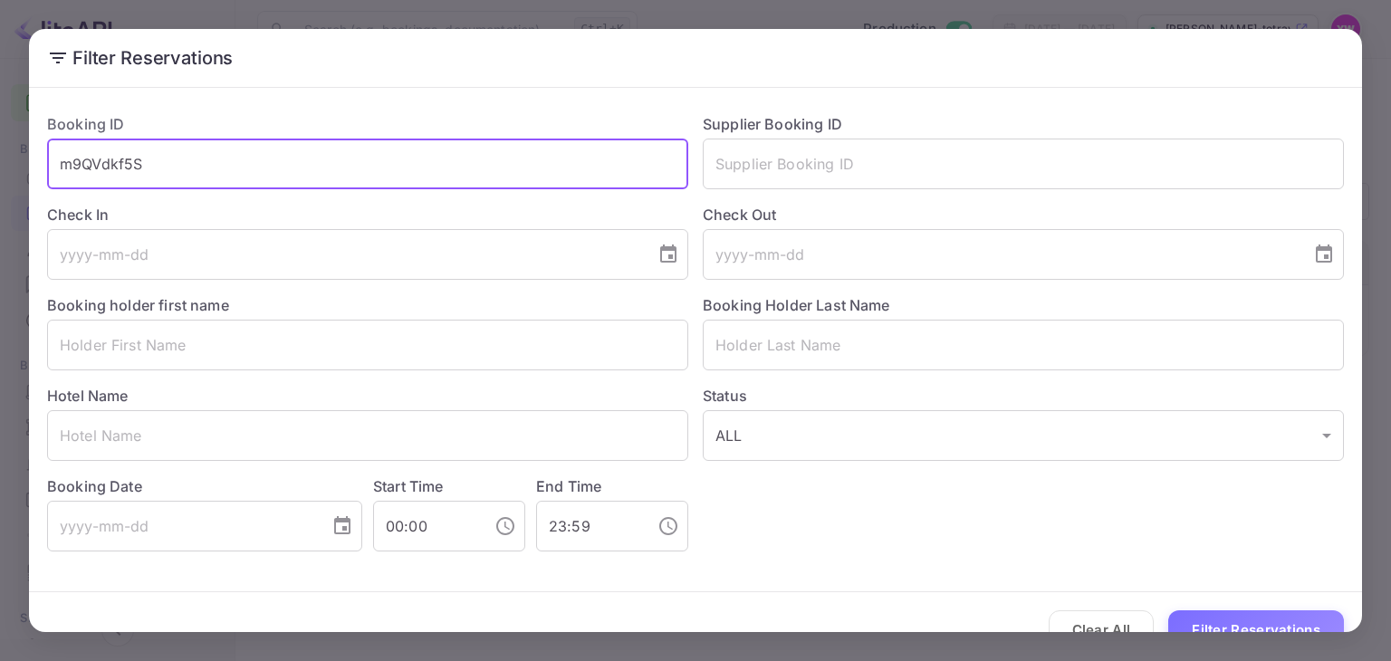
click at [408, 150] on input "m9QVdkf5S" at bounding box center [367, 164] width 641 height 51
paste input "BHZYnD_TE"
type input "BHZYnD_TE"
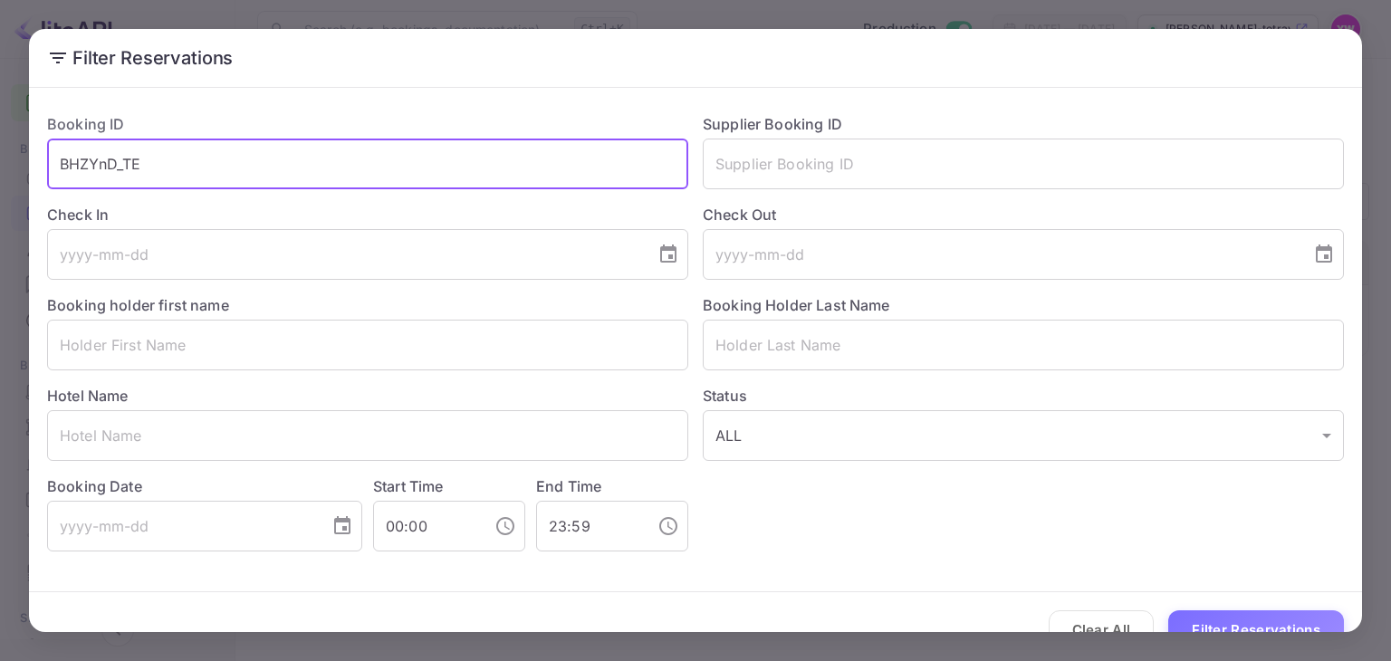
click at [1168, 610] on button "Filter Reservations" at bounding box center [1256, 629] width 176 height 39
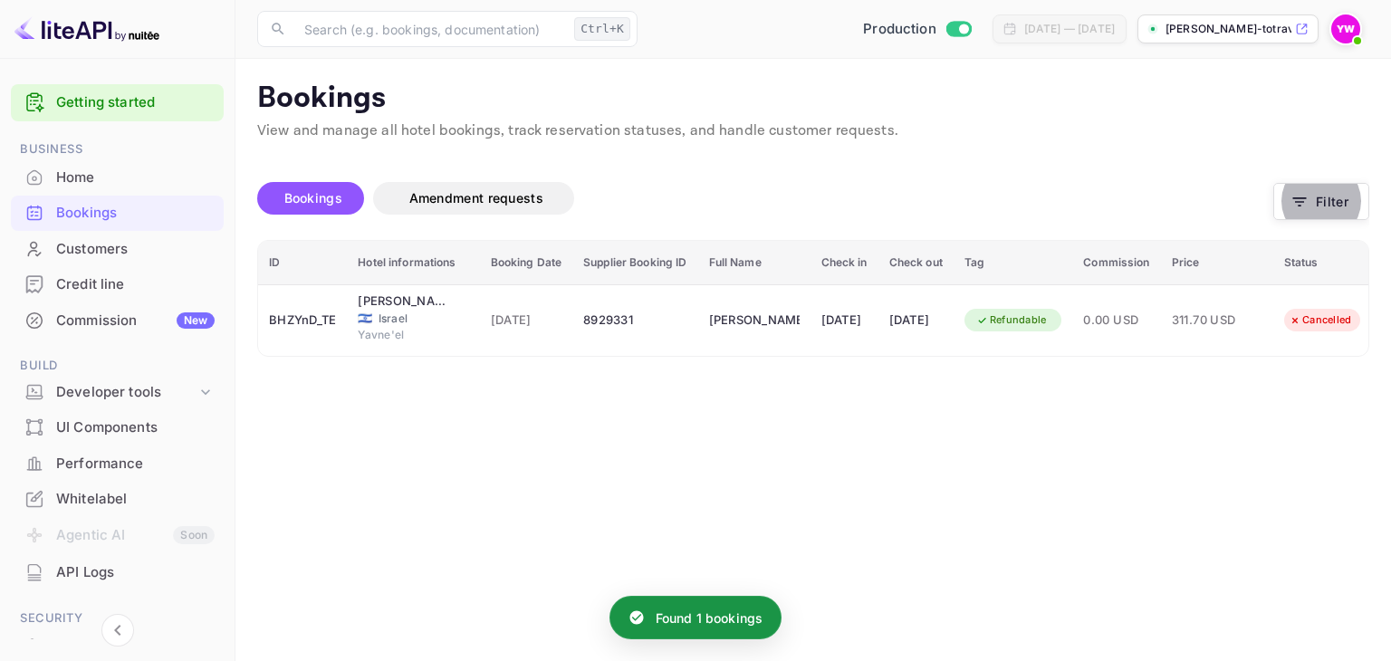
scroll to position [0, 62]
